Goal: Information Seeking & Learning: Compare options

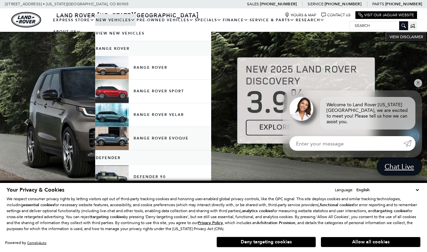
scroll to position [0, 0]
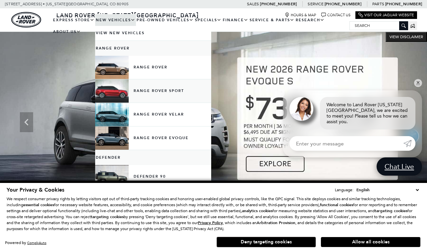
click at [152, 95] on link "Range Rover Sport" at bounding box center [153, 90] width 116 height 23
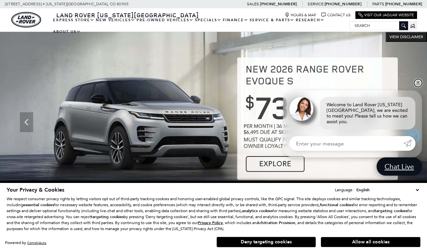
click at [418, 85] on link "✕" at bounding box center [418, 83] width 8 height 8
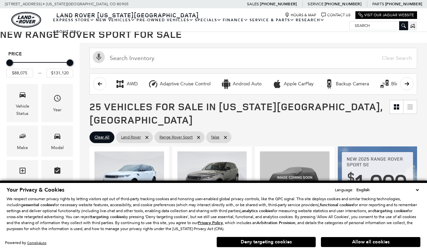
scroll to position [108, 0]
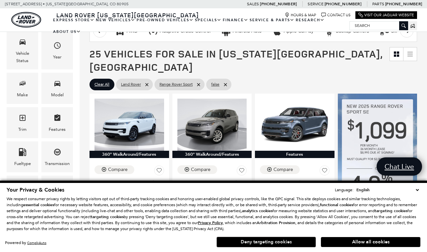
click at [241, 240] on button "Deny targeting cookies" at bounding box center [266, 241] width 99 height 11
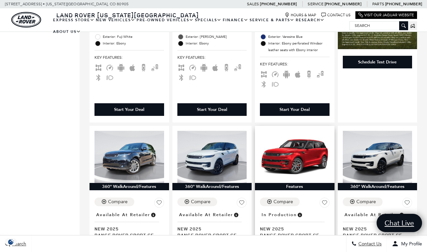
scroll to position [336, 0]
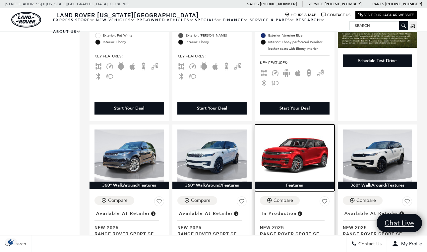
click at [312, 134] on img at bounding box center [295, 155] width 70 height 52
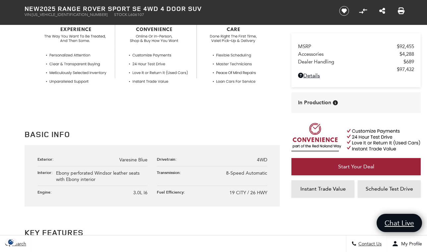
scroll to position [270, 0]
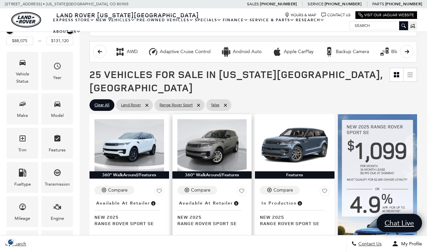
scroll to position [108, 0]
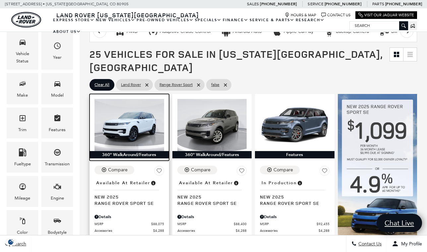
click at [132, 112] on img at bounding box center [130, 125] width 70 height 52
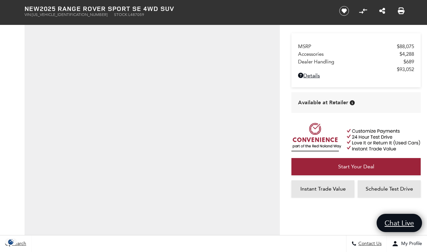
scroll to position [64, 0]
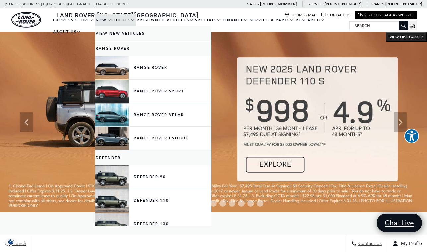
click at [108, 38] on link "View New Vehicles" at bounding box center [153, 33] width 116 height 15
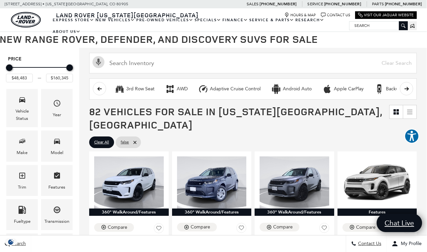
scroll to position [52, 0]
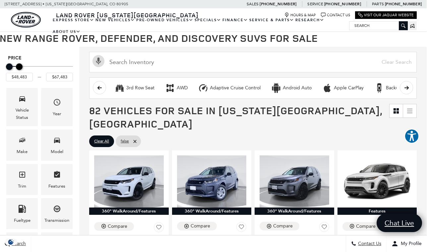
type input "$66,983"
drag, startPoint x: 68, startPoint y: 66, endPoint x: 18, endPoint y: 64, distance: 50.4
click at [18, 64] on div "Maximum Price" at bounding box center [19, 66] width 7 height 7
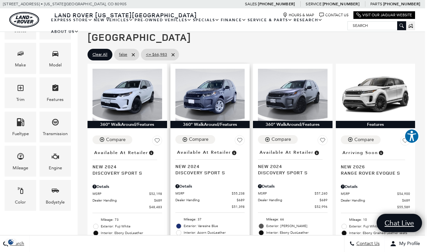
scroll to position [137, 2]
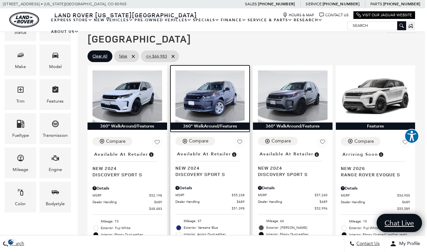
click at [223, 79] on img at bounding box center [210, 96] width 70 height 52
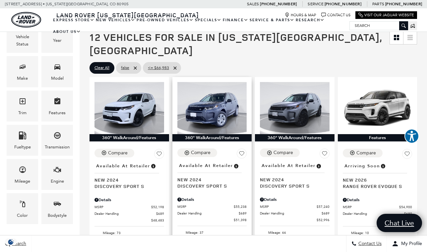
scroll to position [124, 0]
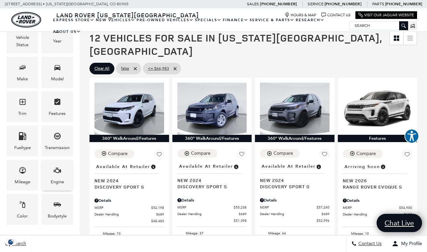
click at [61, 174] on span "Engine" at bounding box center [57, 171] width 8 height 14
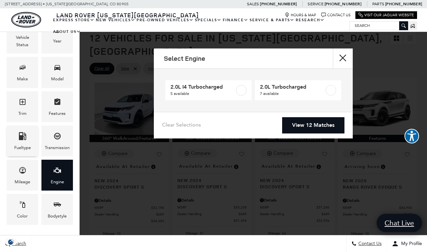
click at [22, 138] on icon "Fueltype" at bounding box center [22, 136] width 7 height 8
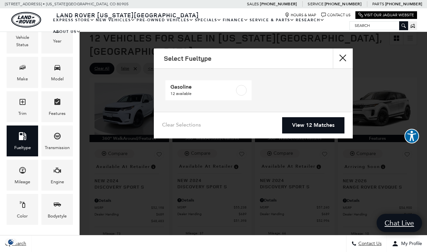
click at [319, 124] on link "View 12 Matches" at bounding box center [313, 125] width 62 height 16
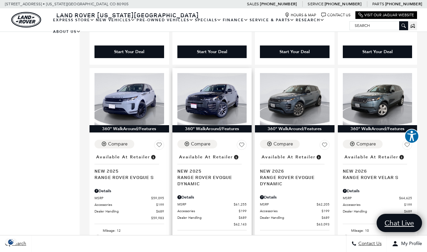
scroll to position [628, 0]
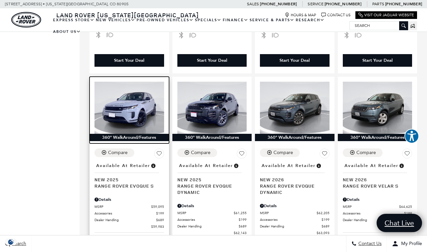
click at [127, 85] on img at bounding box center [130, 108] width 70 height 52
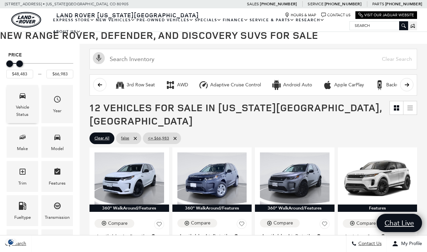
click at [21, 96] on icon "Vehicle" at bounding box center [23, 96] width 8 height 8
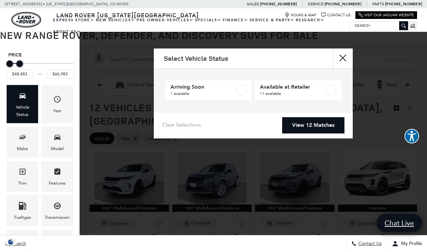
click at [344, 55] on button "close" at bounding box center [343, 58] width 20 height 20
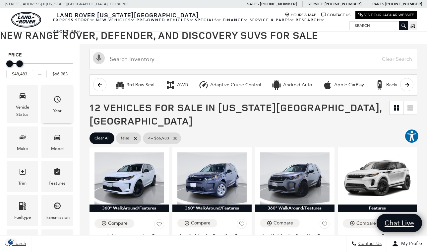
click at [59, 103] on span "Year" at bounding box center [57, 101] width 8 height 14
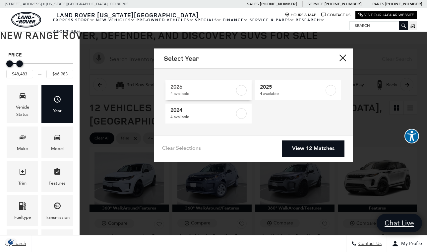
click at [243, 89] on label at bounding box center [241, 90] width 11 height 11
type input "$55,589"
checkbox input "true"
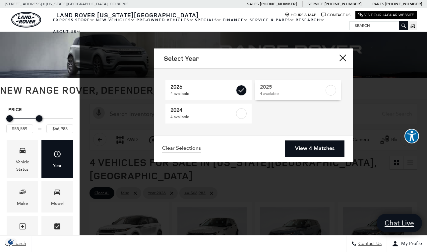
click at [332, 87] on label at bounding box center [331, 90] width 11 height 11
checkbox input "true"
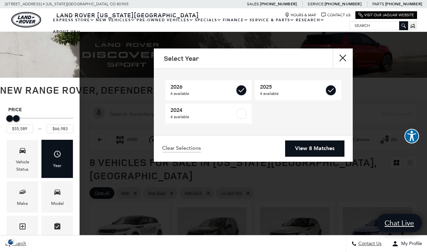
click at [310, 148] on link "View 8 Matches" at bounding box center [314, 148] width 59 height 16
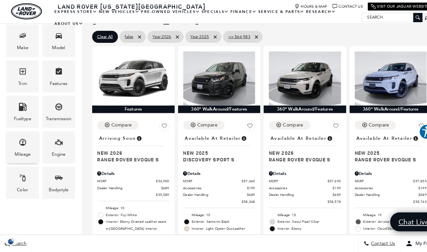
scroll to position [150, 0]
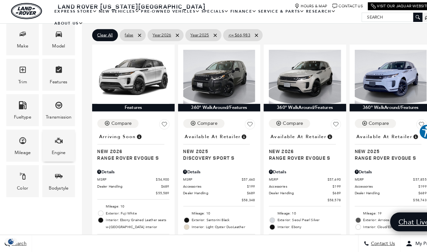
click at [53, 140] on span "Engine" at bounding box center [57, 146] width 8 height 14
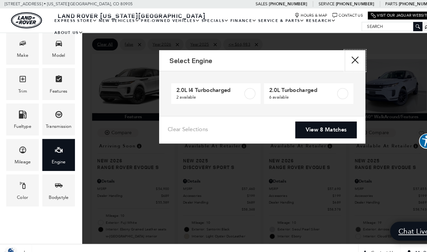
click at [339, 57] on button "Close" at bounding box center [343, 58] width 20 height 20
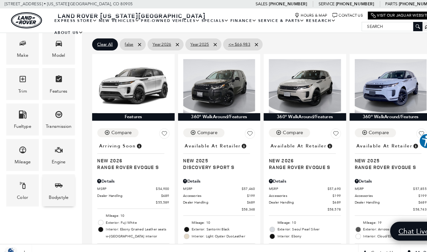
click at [58, 180] on icon "Bodystyle" at bounding box center [56, 179] width 7 height 4
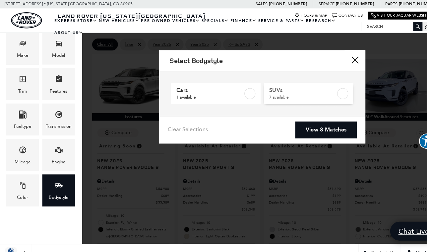
click at [330, 89] on label at bounding box center [331, 90] width 11 height 11
checkbox input "true"
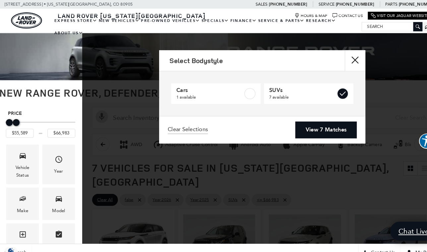
scroll to position [0, 0]
click at [310, 124] on link "View 7 Matches" at bounding box center [314, 125] width 59 height 16
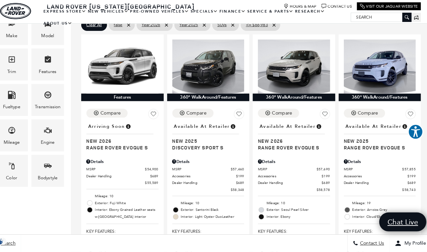
scroll to position [161, 0]
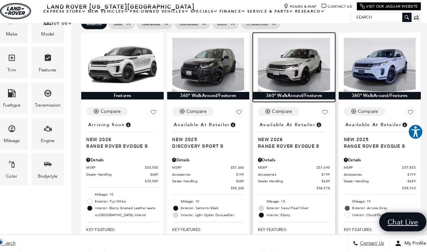
click at [275, 45] on img at bounding box center [295, 71] width 70 height 52
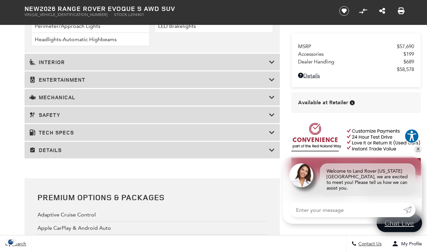
scroll to position [1249, 0]
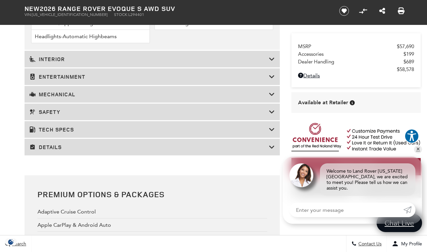
click at [90, 97] on h3 "Mechanical" at bounding box center [149, 94] width 239 height 7
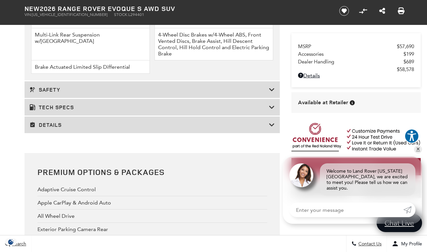
scroll to position [1227, 0]
click at [66, 110] on h3 "Tech Specs" at bounding box center [149, 106] width 239 height 7
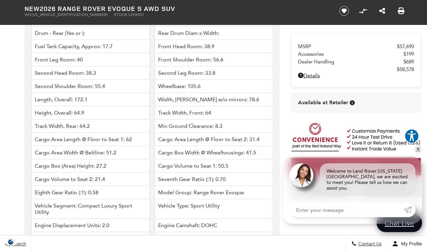
scroll to position [1548, 0]
